Goal: Answer question/provide support

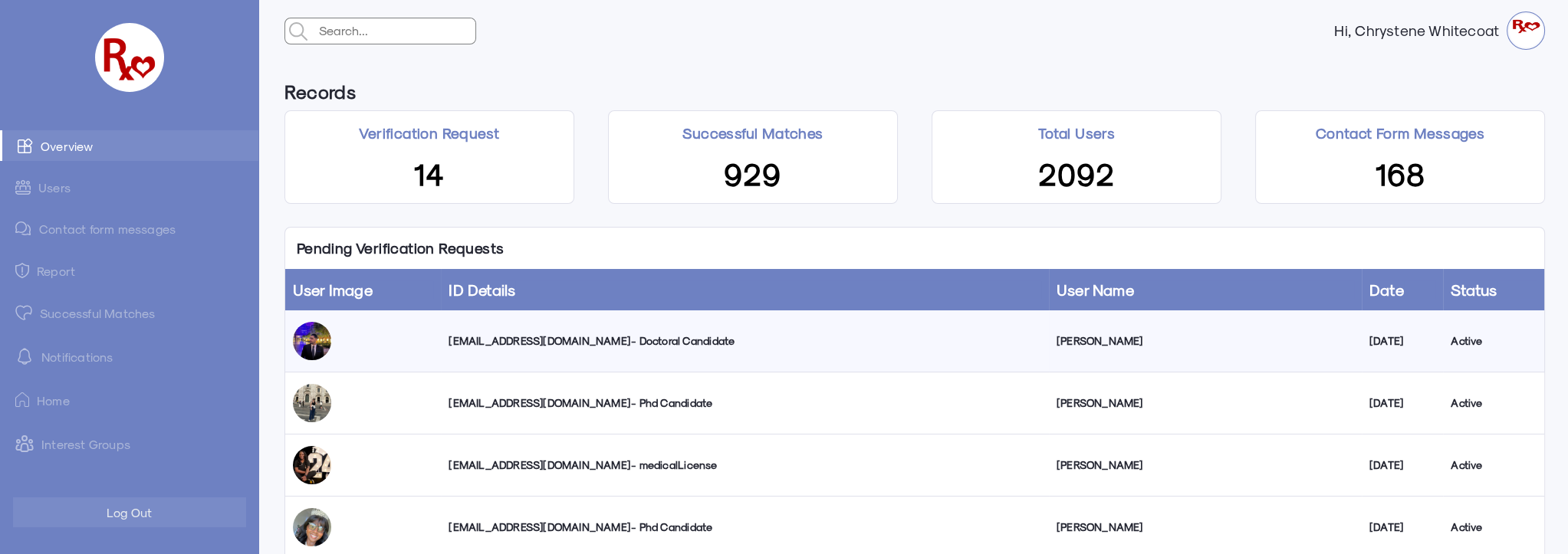
click at [539, 337] on div "[EMAIL_ADDRESS][DOMAIN_NAME] - Doctoral Candidate" at bounding box center [745, 341] width 592 height 15
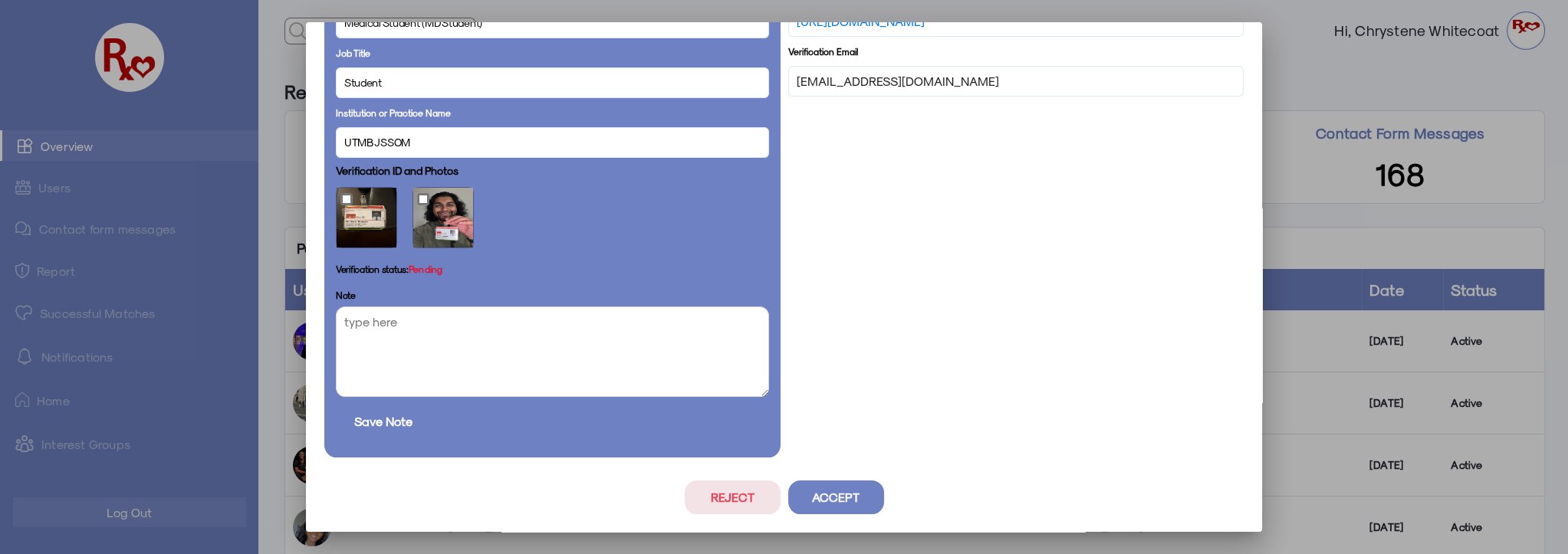
scroll to position [509, 0]
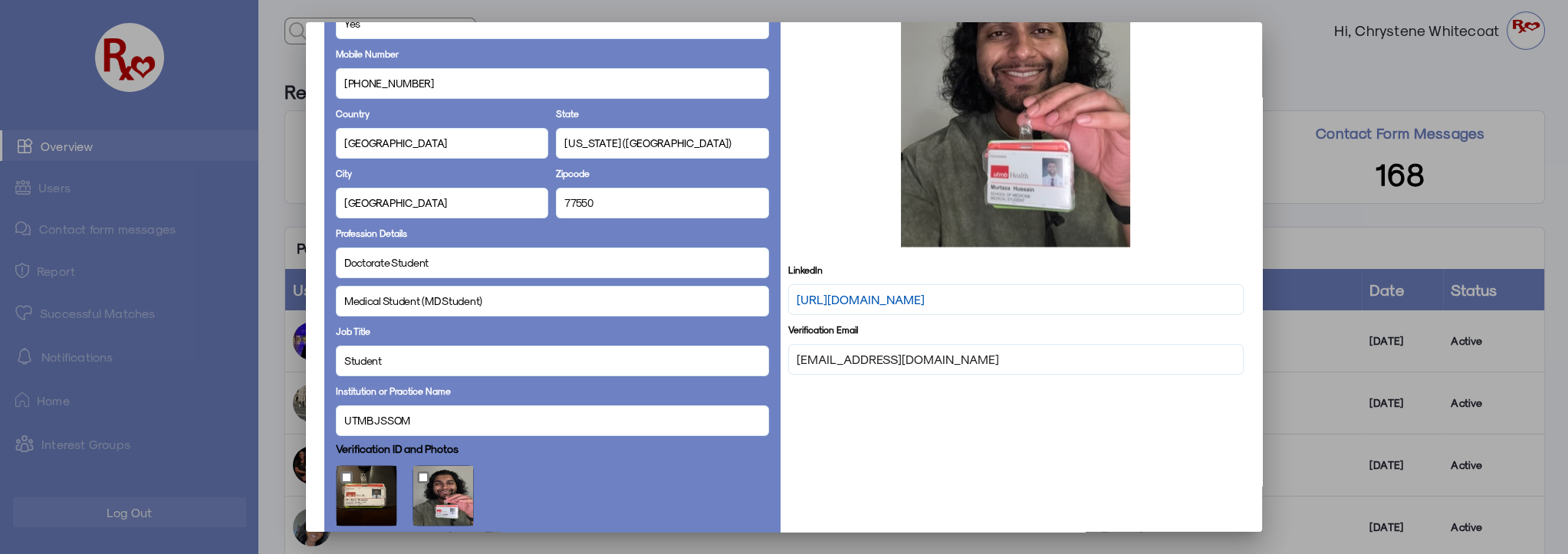
click at [884, 302] on link "[URL][DOMAIN_NAME]" at bounding box center [861, 299] width 128 height 18
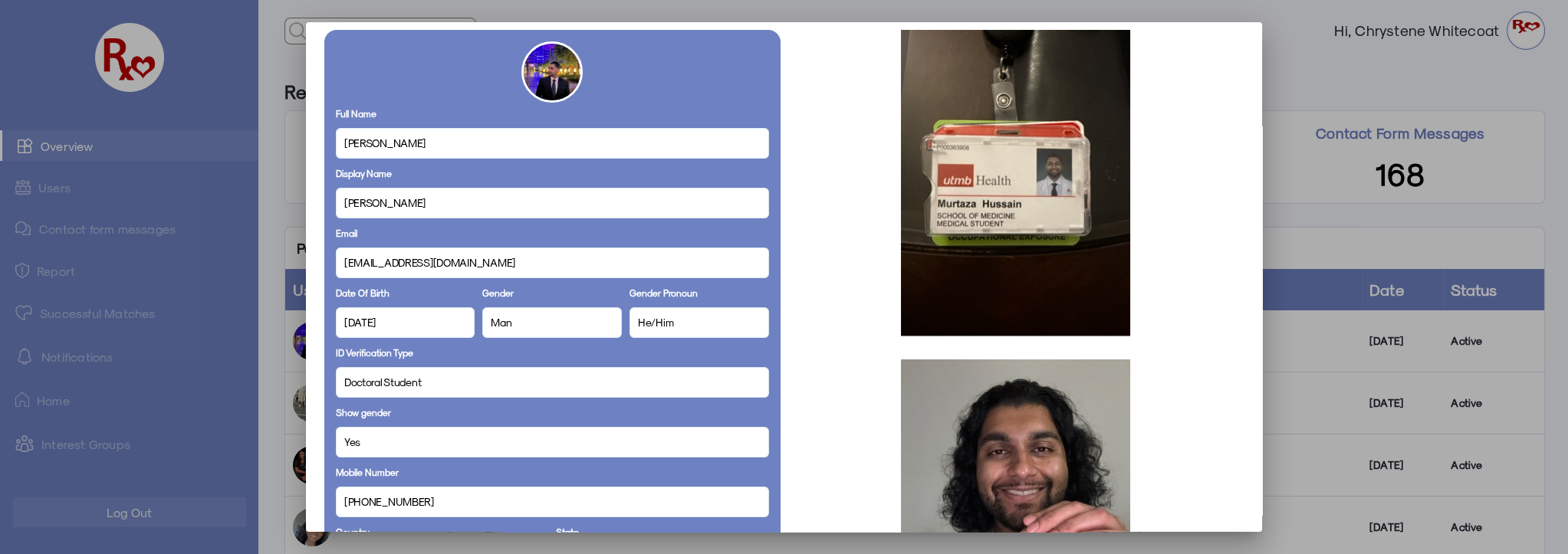
scroll to position [22, 0]
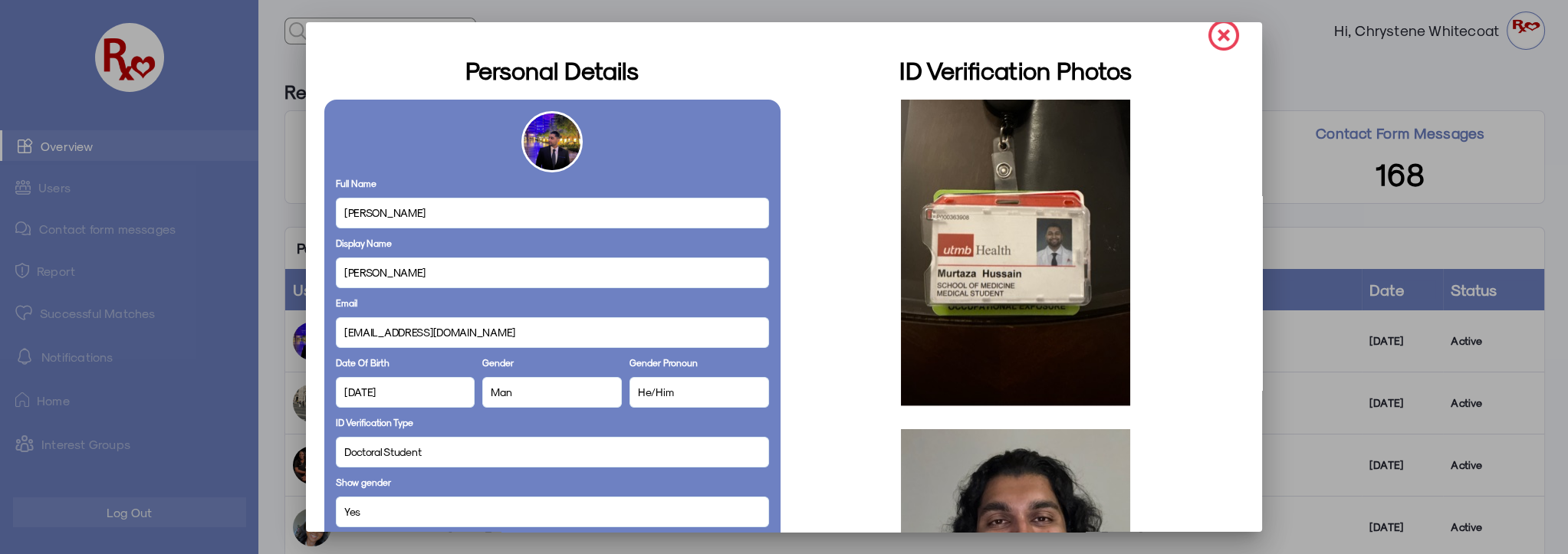
drag, startPoint x: 426, startPoint y: 209, endPoint x: 313, endPoint y: 218, distance: 113.4
click at [313, 218] on mat-dialog-container "Personal Details Full Name [PERSON_NAME] Display Name [PERSON_NAME] Email [EMAI…" at bounding box center [783, 277] width 956 height 509
copy span "[PERSON_NAME]"
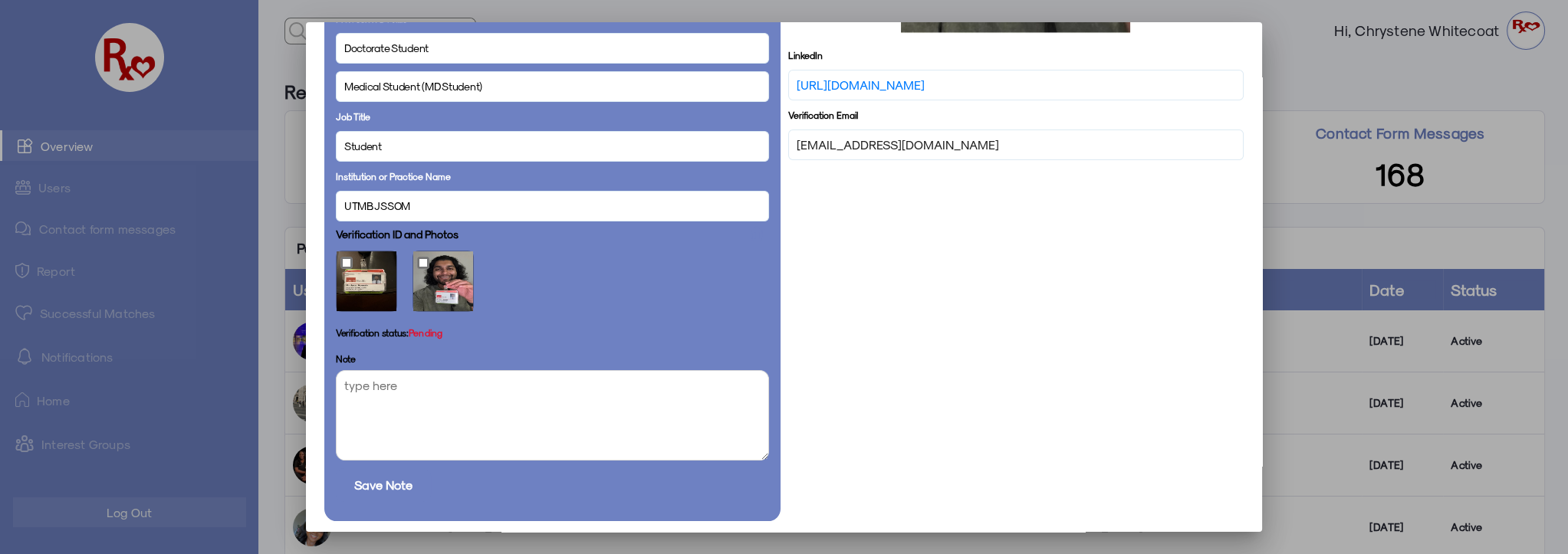
scroll to position [787, 0]
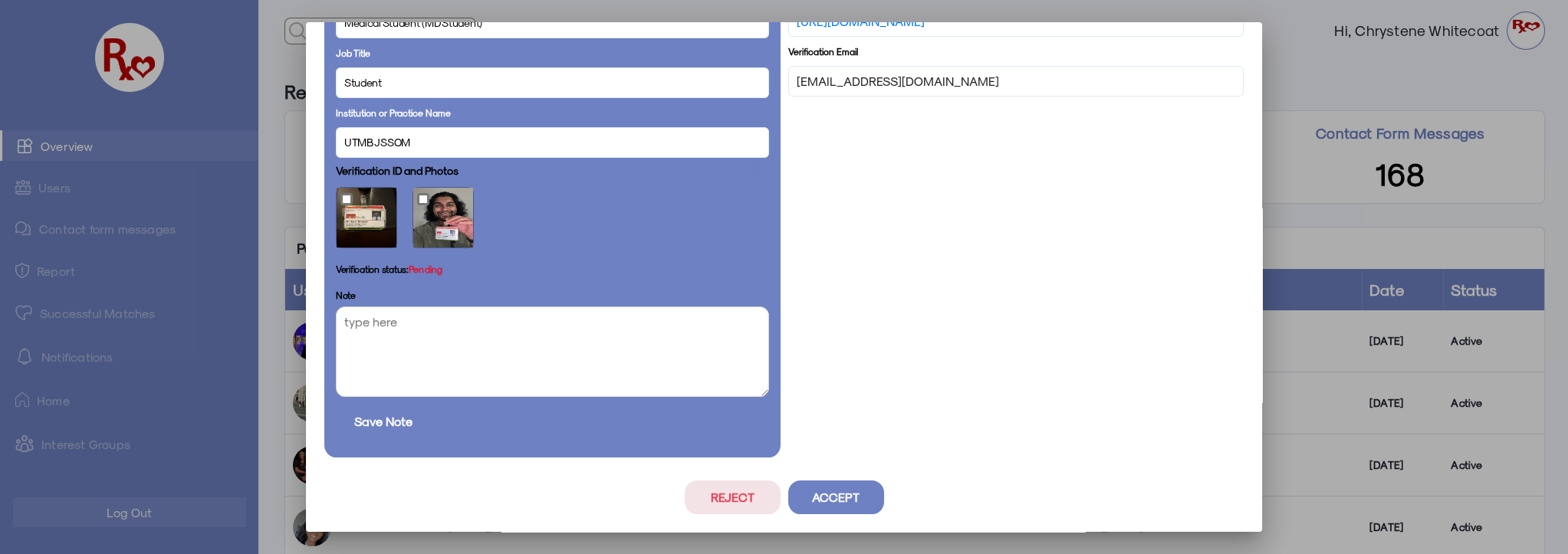
click at [836, 499] on button "Accept" at bounding box center [836, 497] width 96 height 34
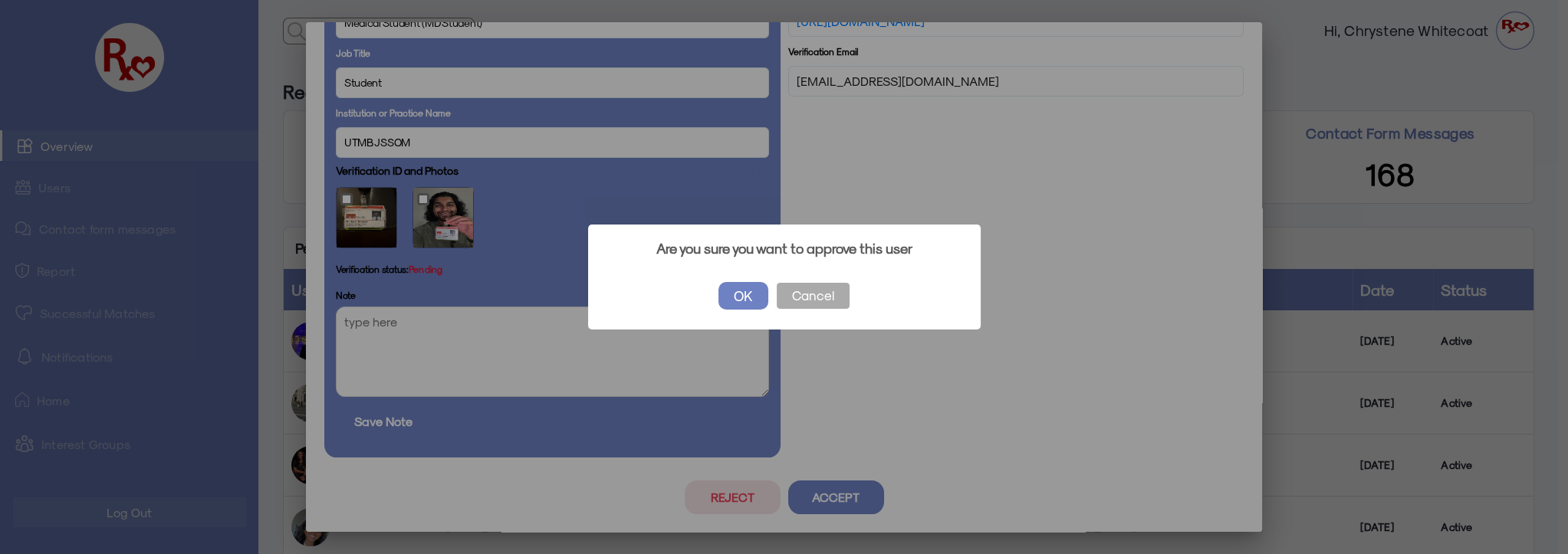
click at [744, 296] on button "OK" at bounding box center [743, 296] width 50 height 27
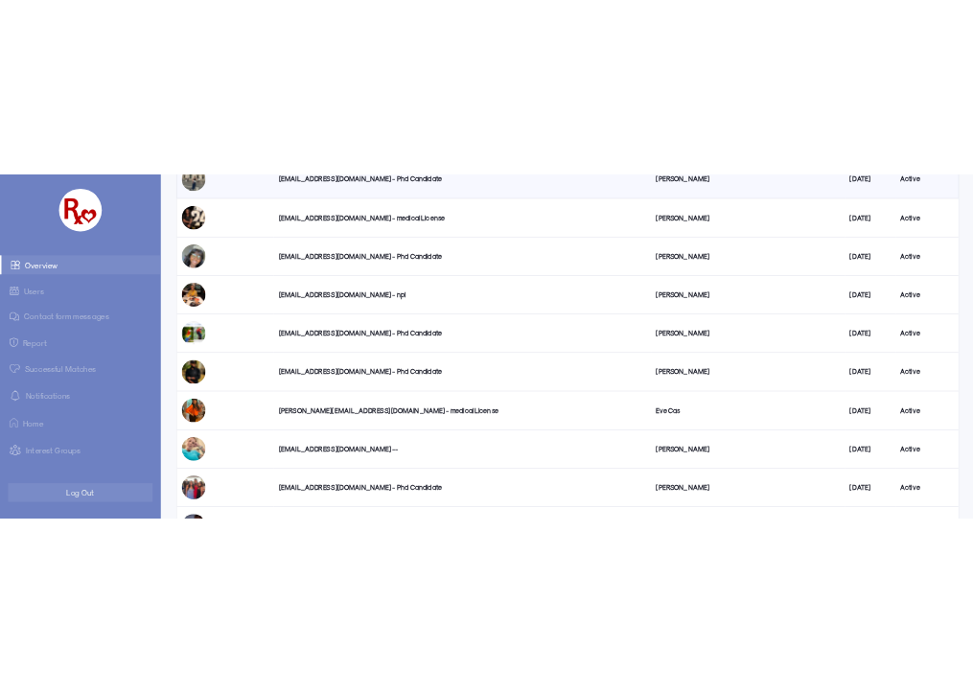
scroll to position [0, 0]
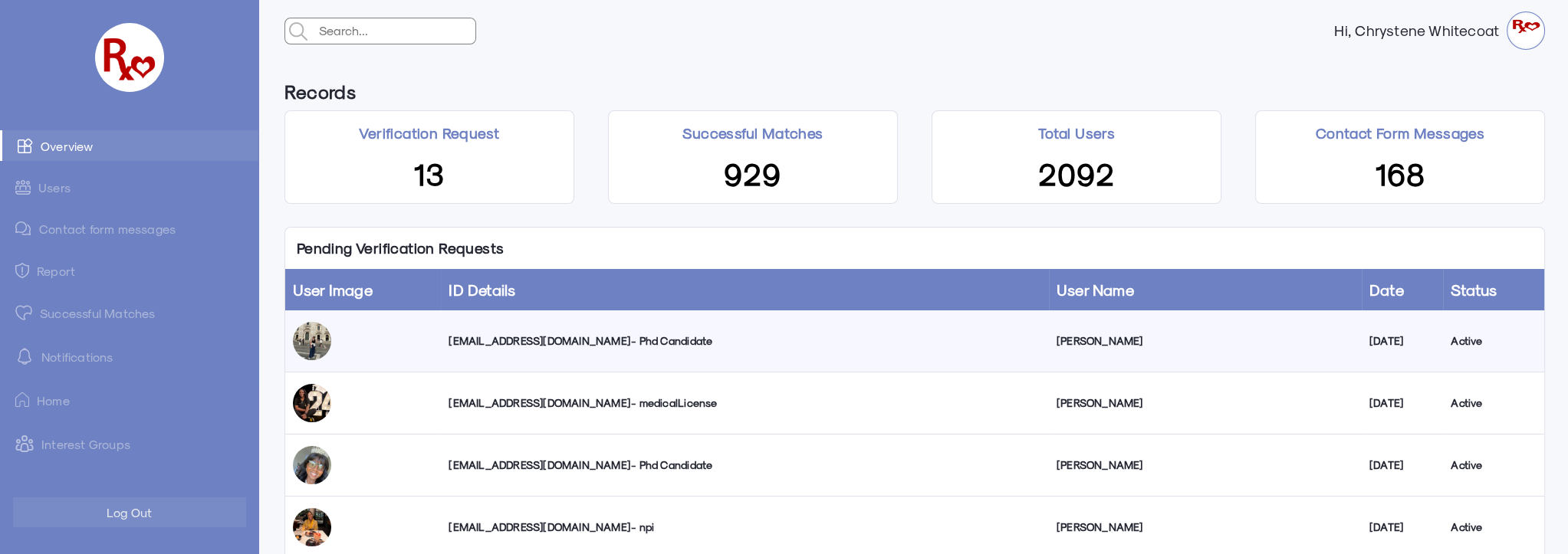
click at [100, 316] on link "Successful Matches" at bounding box center [129, 313] width 258 height 30
